Goal: Information Seeking & Learning: Learn about a topic

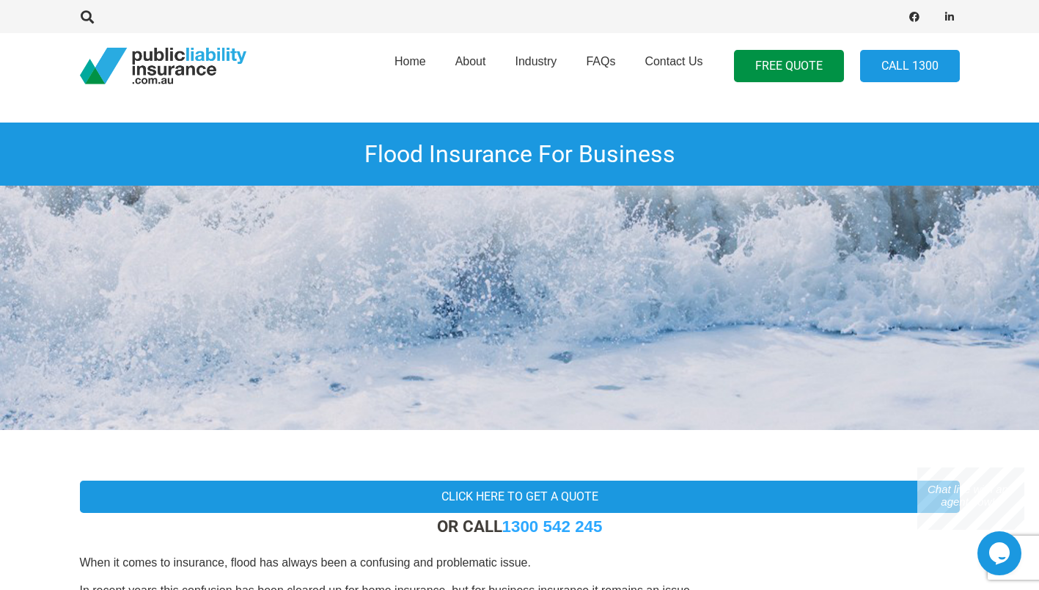
drag, startPoint x: 256, startPoint y: 74, endPoint x: 320, endPoint y: 123, distance: 81.1
click at [200, 72] on div at bounding box center [196, 66] width 233 height 37
